Goal: Check status: Check status

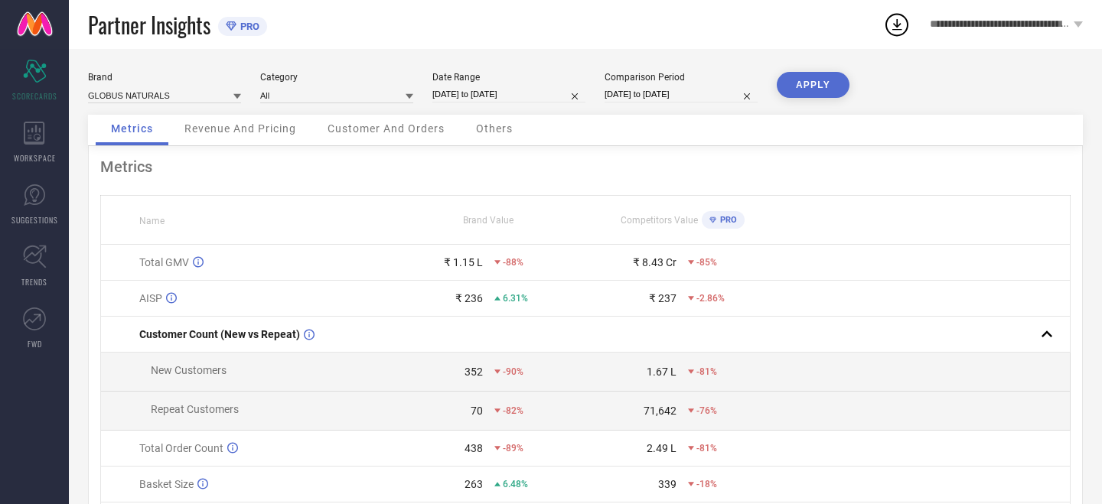
click at [529, 86] on input "[DATE] to [DATE]" at bounding box center [508, 94] width 153 height 16
select select "7"
select select "2025"
select select "8"
select select "2025"
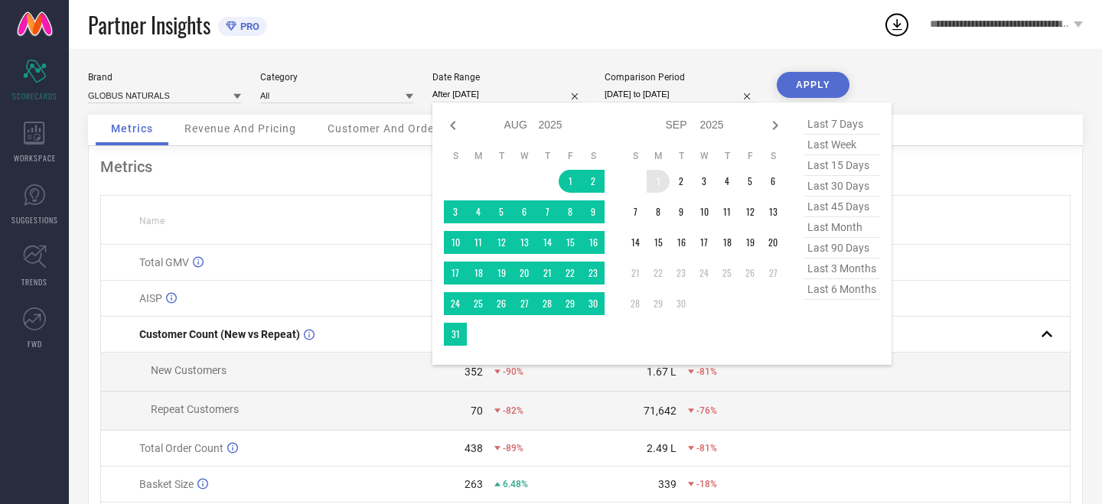
click at [654, 185] on td "1" at bounding box center [658, 181] width 23 height 23
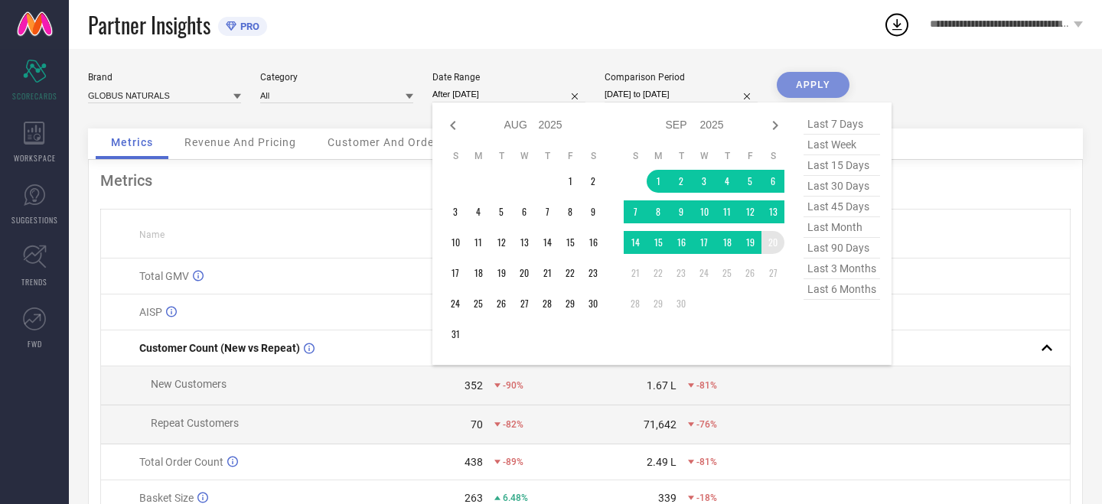
type input "[DATE] to [DATE]"
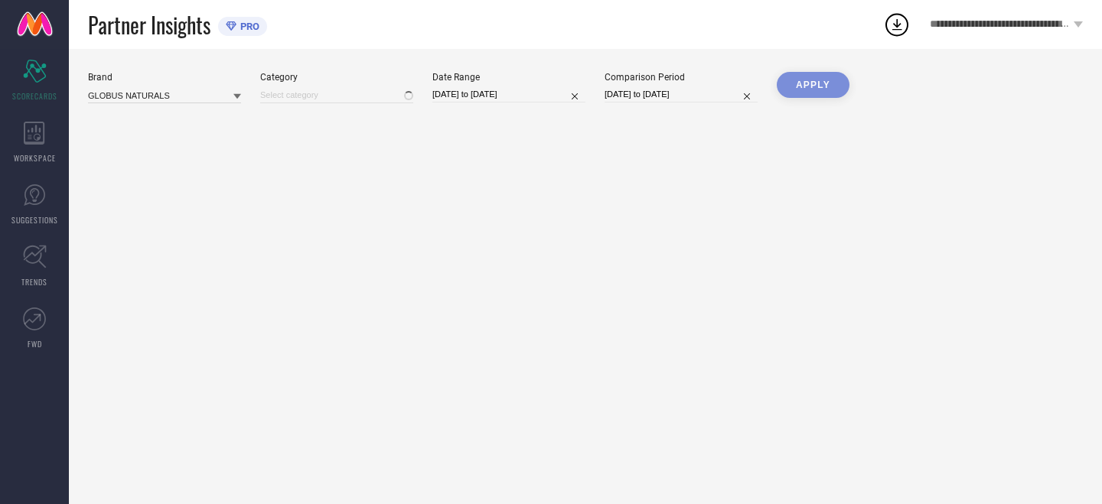
type input "All"
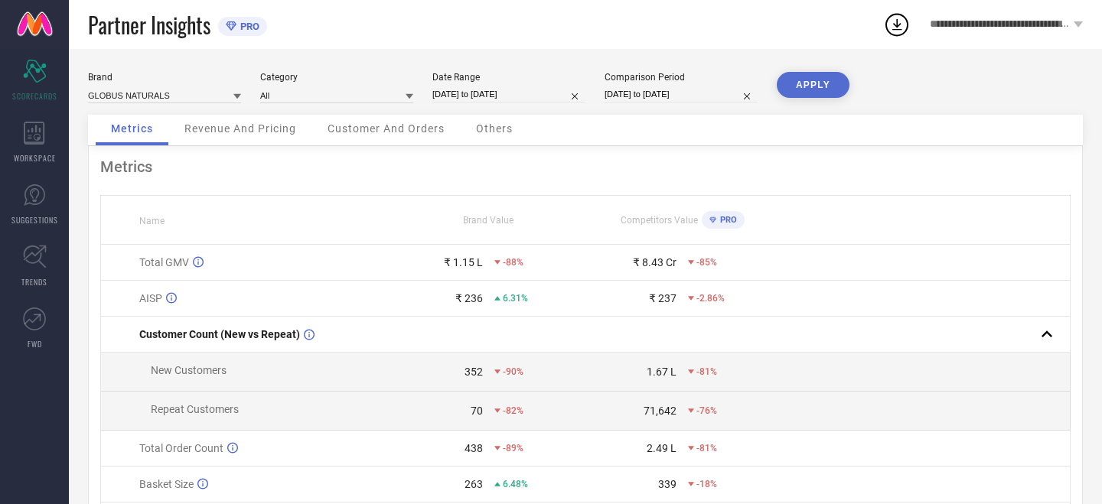
select select "7"
select select "2025"
select select "8"
select select "2025"
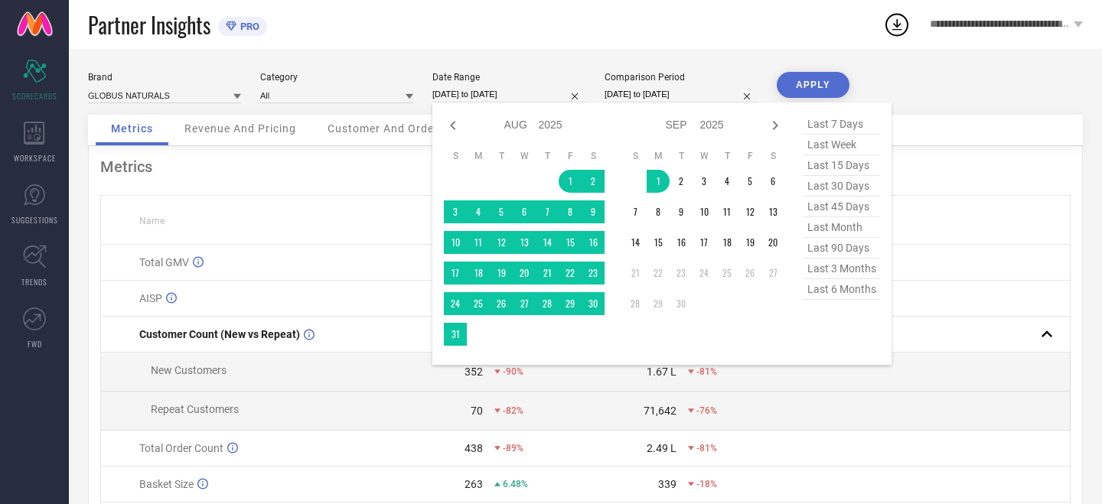
click at [540, 93] on input "[DATE] to [DATE]" at bounding box center [508, 94] width 153 height 16
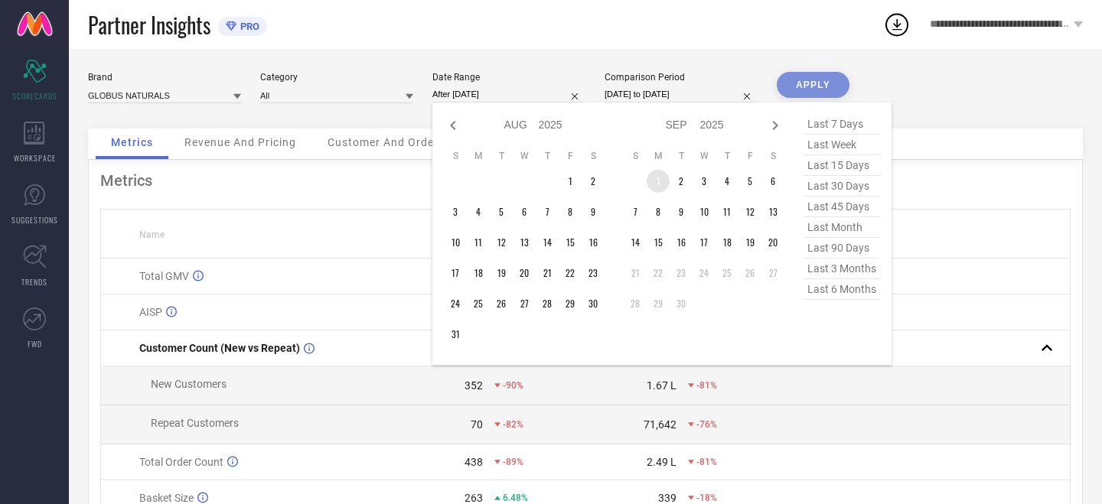
click at [657, 174] on td "1" at bounding box center [658, 181] width 23 height 23
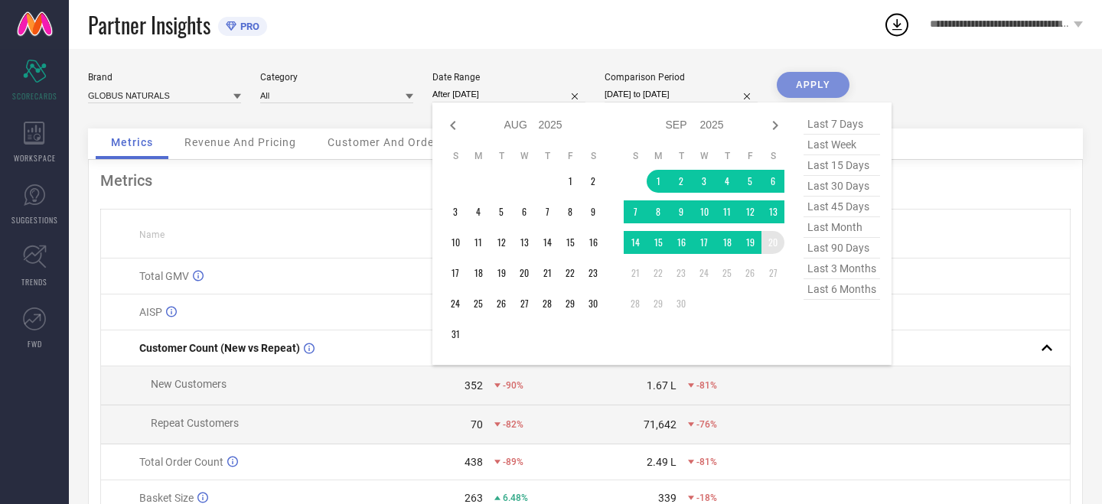
type input "[DATE] to [DATE]"
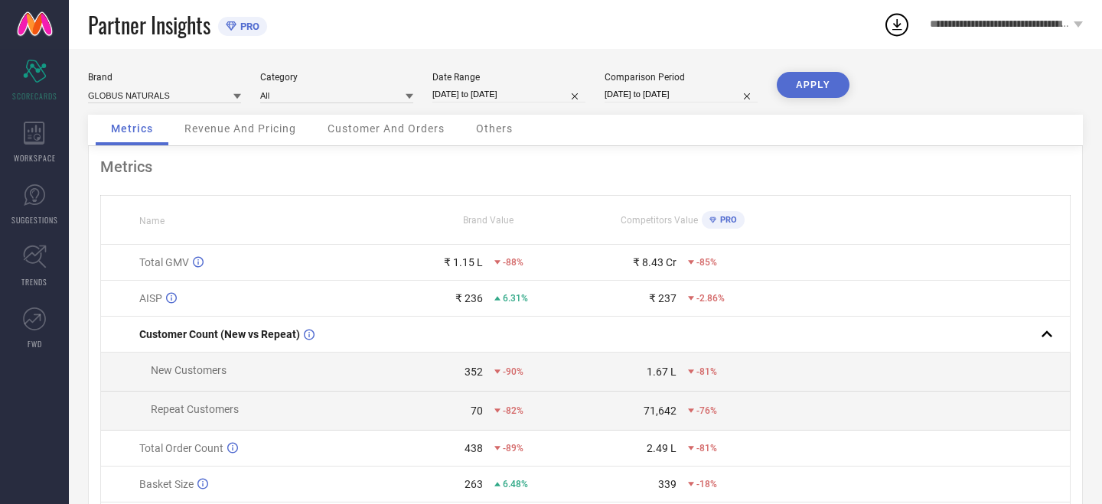
click at [799, 93] on button "APPLY" at bounding box center [813, 85] width 73 height 26
